Goal: Task Accomplishment & Management: Use online tool/utility

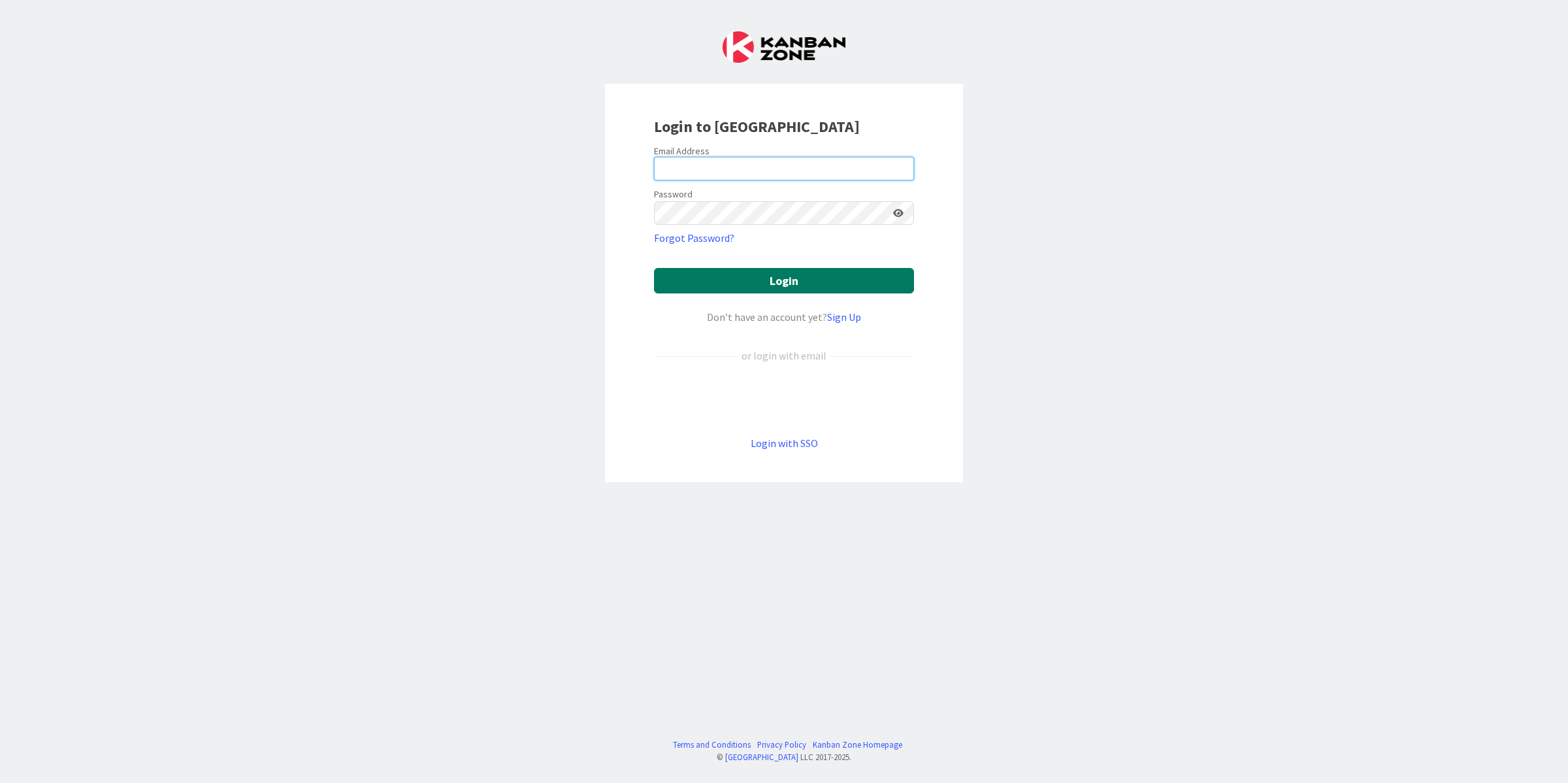
type input "[PERSON_NAME][EMAIL_ADDRESS][PERSON_NAME][DOMAIN_NAME]"
click at [750, 273] on button "Login" at bounding box center [784, 280] width 260 height 25
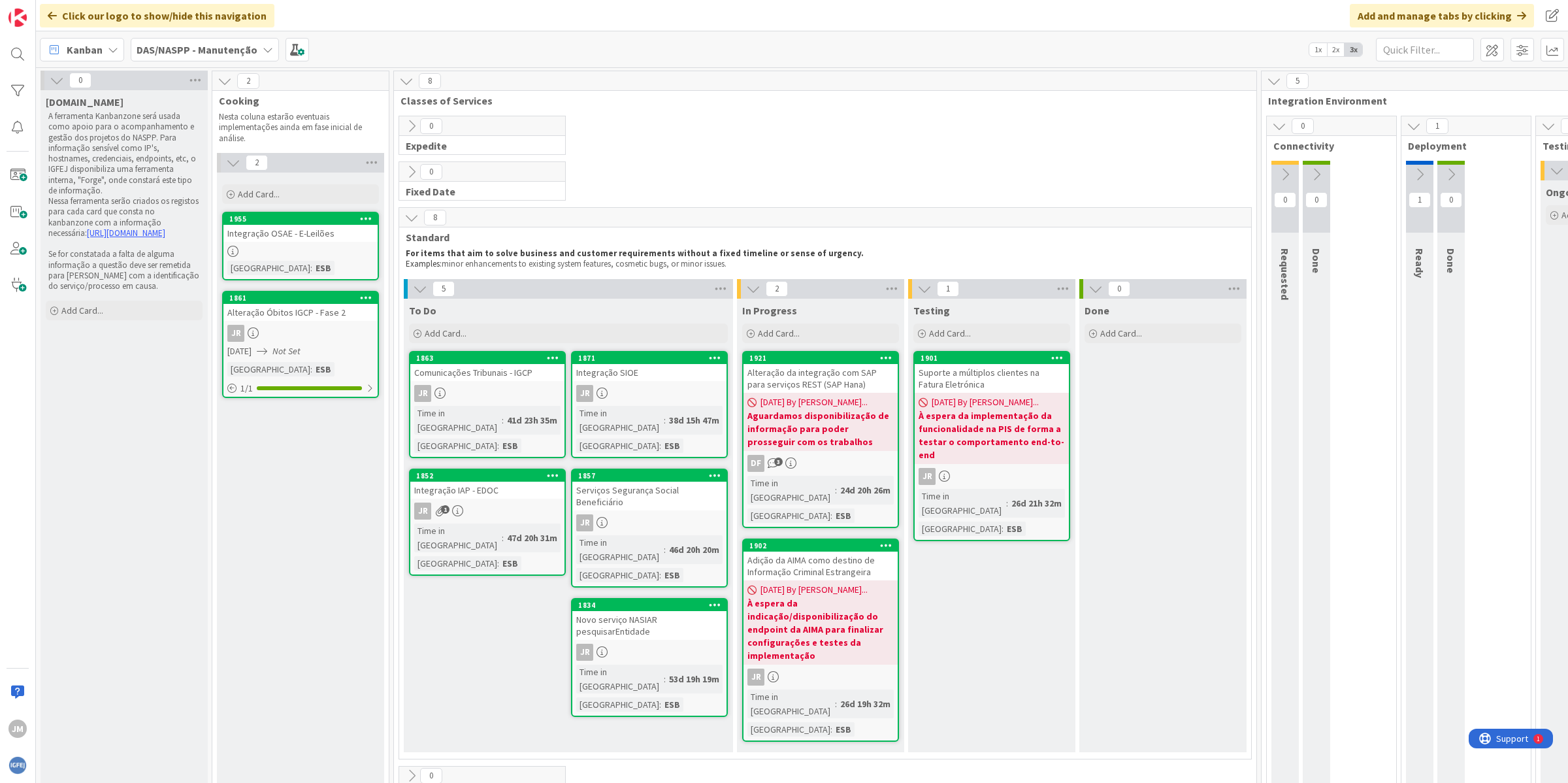
click at [199, 59] on div "DAS/NASPP - Manutenção" at bounding box center [205, 50] width 148 height 24
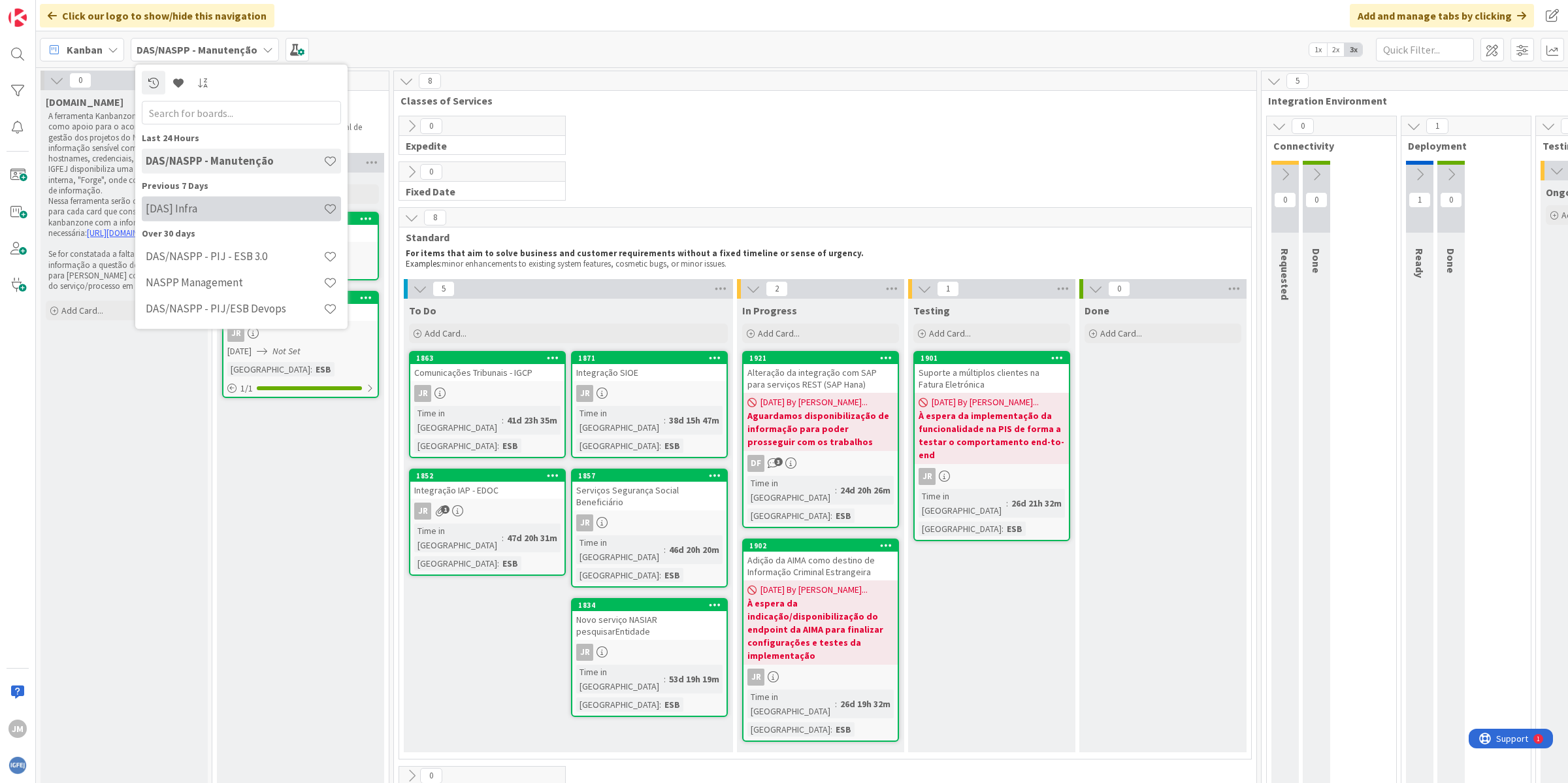
click at [236, 211] on h4 "[DAS] Infra" at bounding box center [234, 208] width 178 height 13
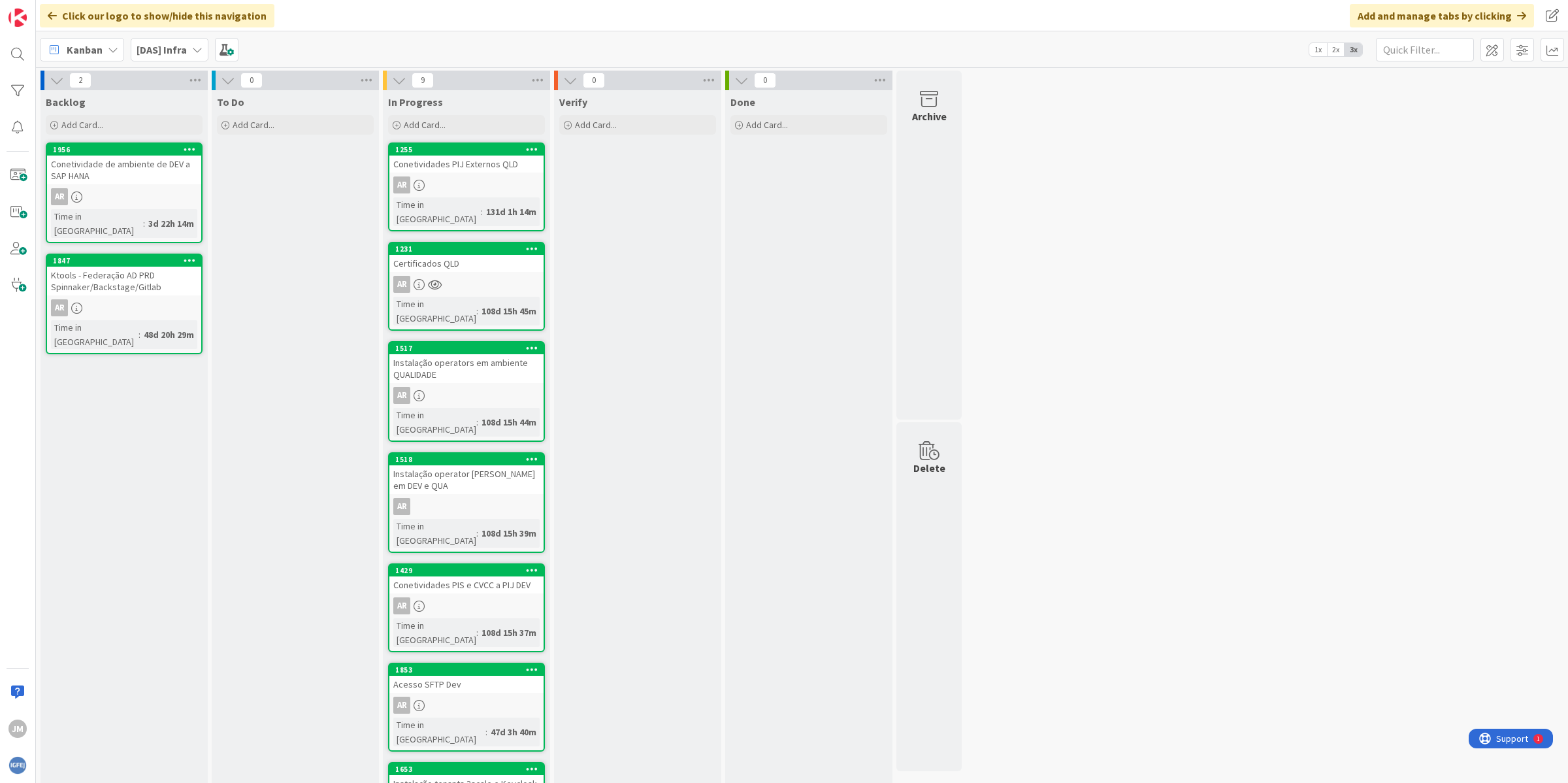
click at [458, 173] on link "1255 Conetividades PIJ Externos QLD AR Time in [GEOGRAPHIC_DATA] : 131d 1h 14m" at bounding box center [466, 187] width 157 height 89
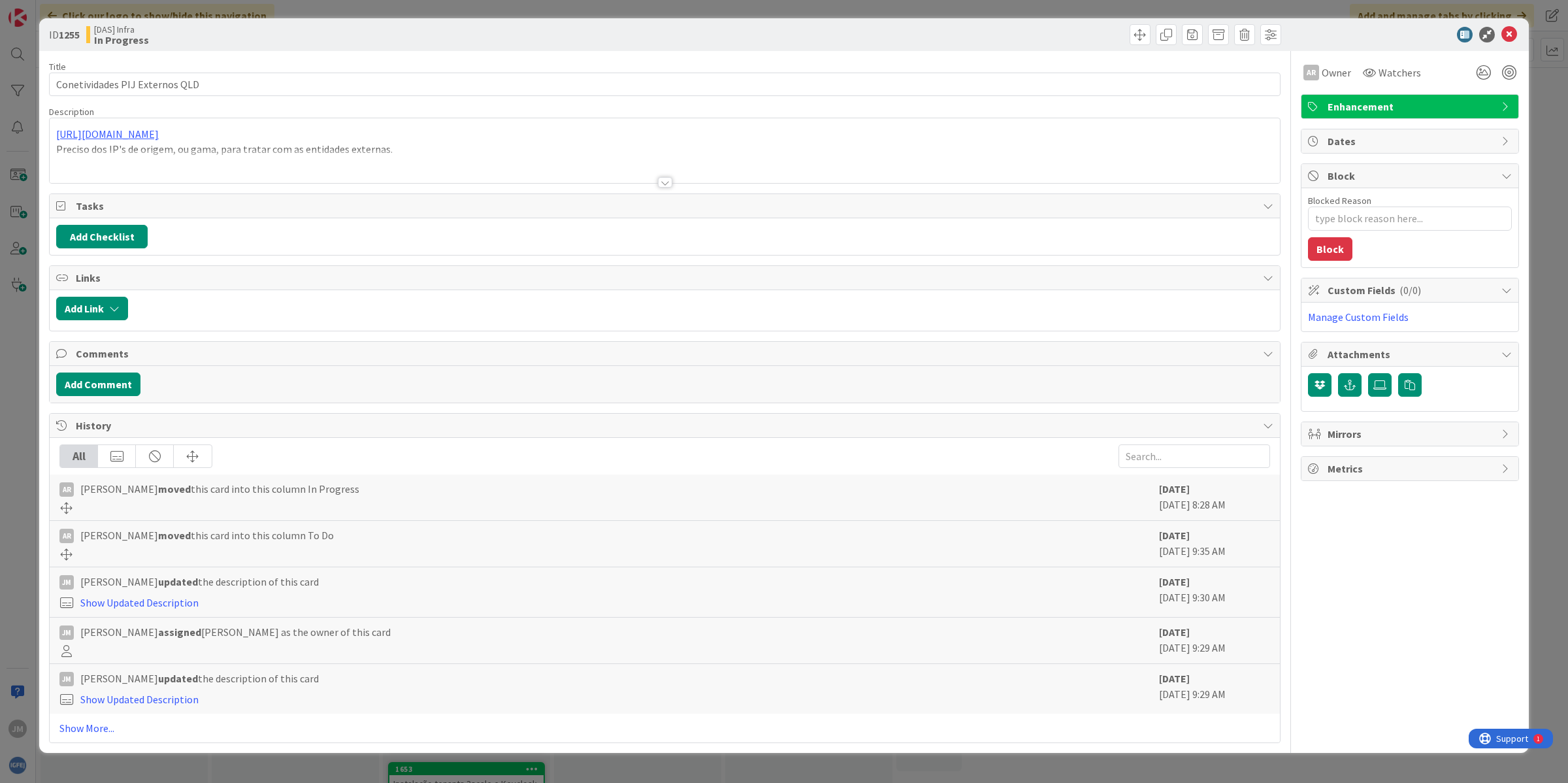
type textarea "x"
click at [80, 734] on link "Show More..." at bounding box center [665, 728] width 1210 height 16
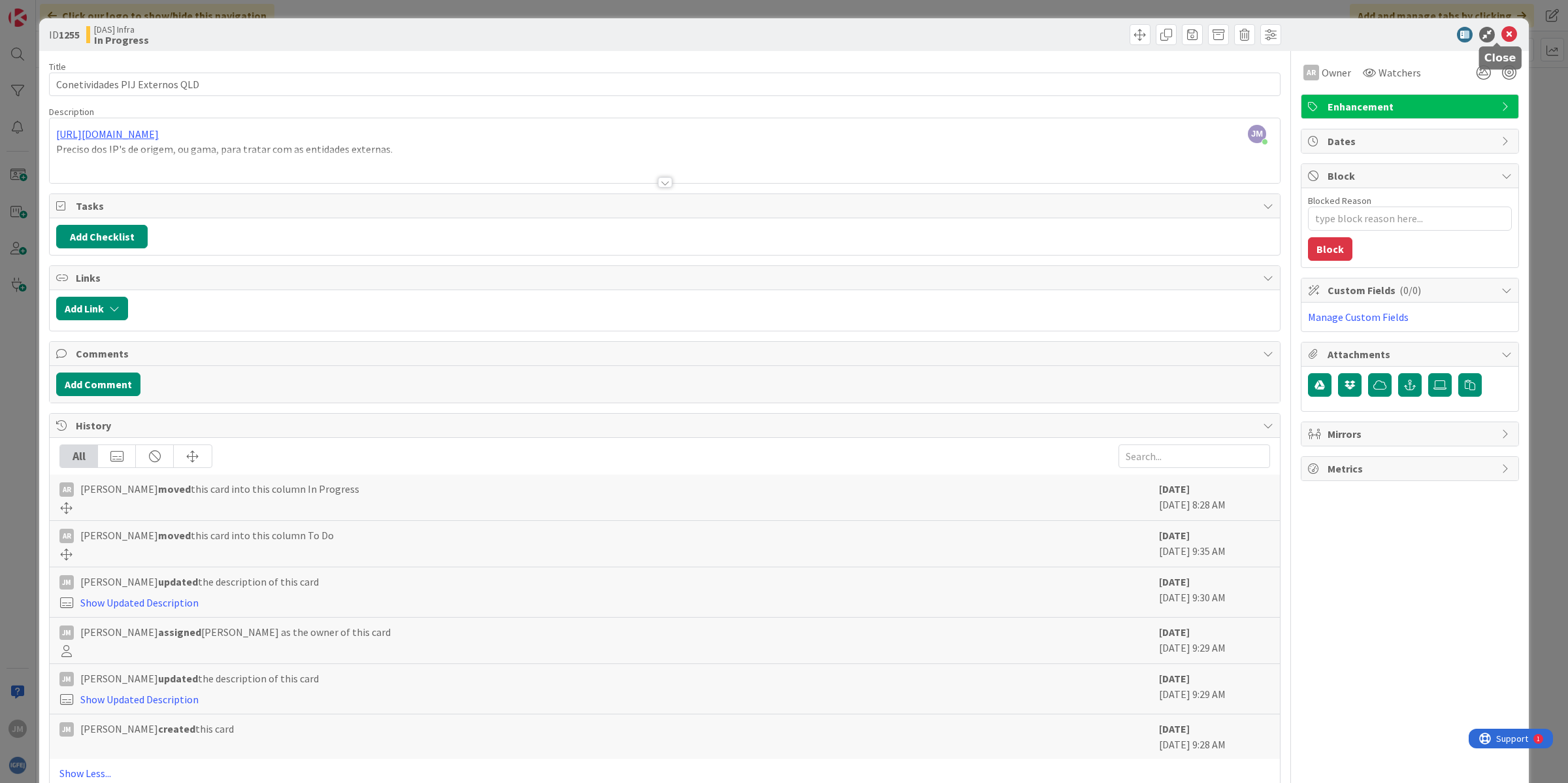
click at [1501, 38] on icon at bounding box center [1509, 35] width 16 height 16
